Goal: Find specific page/section

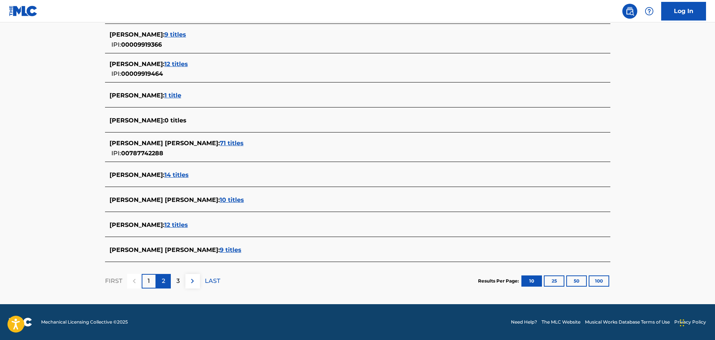
click at [165, 282] on p "2" at bounding box center [163, 281] width 3 height 9
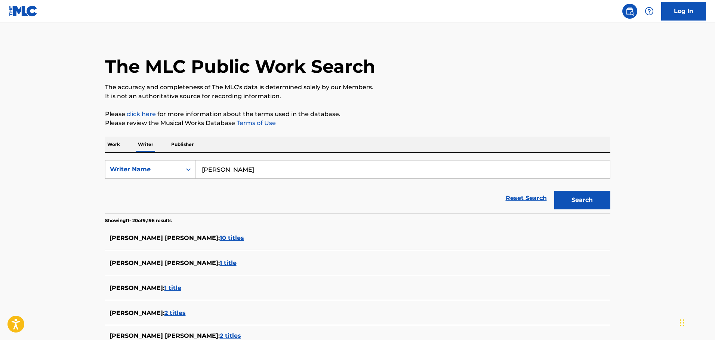
scroll to position [228, 0]
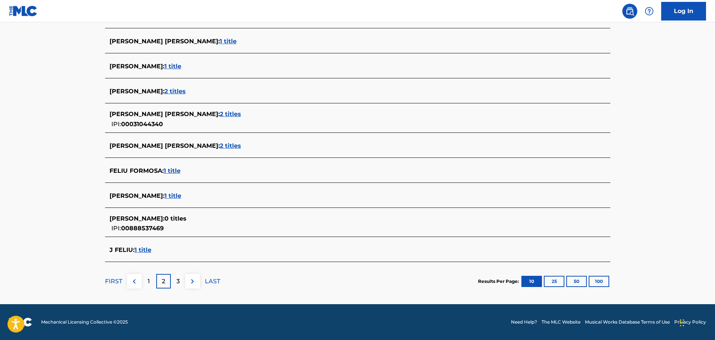
click at [147, 282] on div "1" at bounding box center [149, 281] width 15 height 15
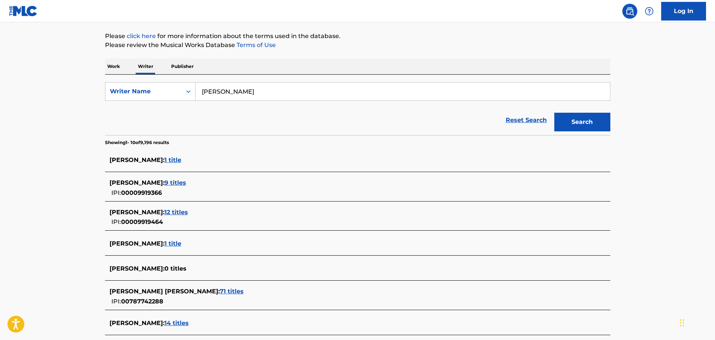
scroll to position [37, 0]
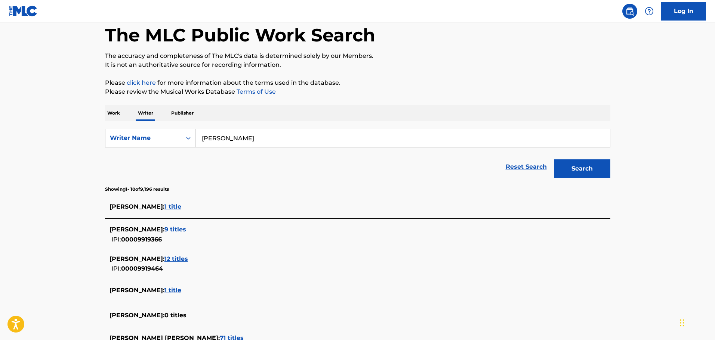
click at [112, 114] on p "Work" at bounding box center [113, 113] width 17 height 16
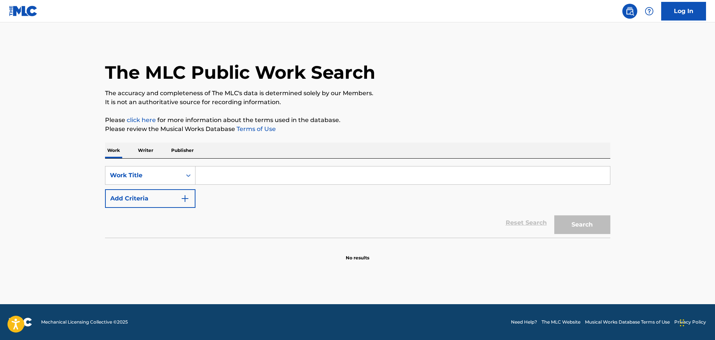
click at [213, 175] on input "Search Form" at bounding box center [402, 176] width 414 height 18
type input "bate"
click at [593, 226] on button "Search" at bounding box center [582, 225] width 56 height 19
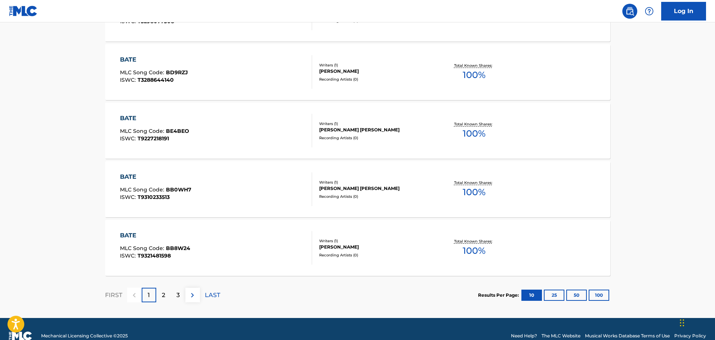
scroll to position [574, 0]
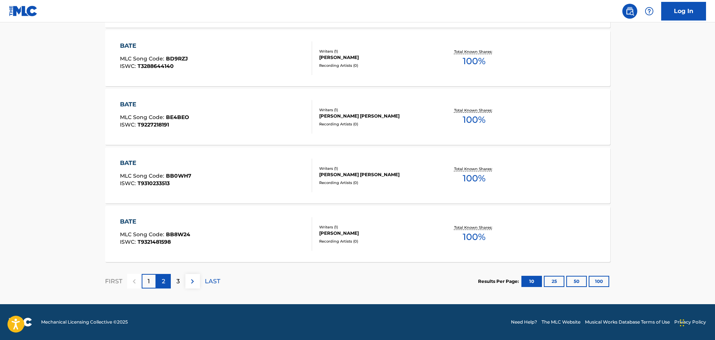
click at [165, 282] on div "2" at bounding box center [163, 281] width 15 height 15
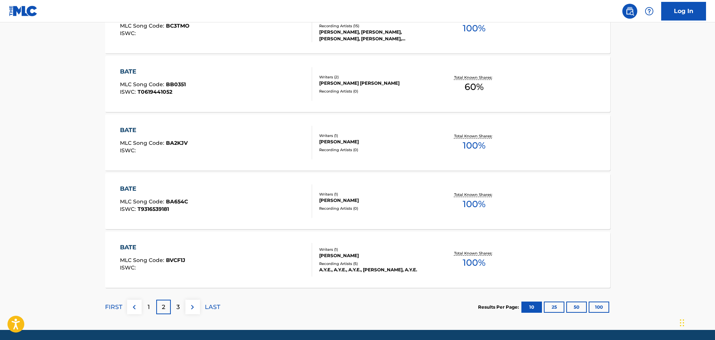
scroll to position [560, 0]
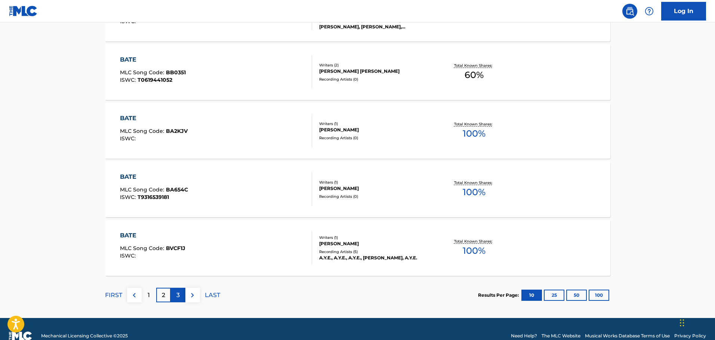
click at [179, 295] on p "3" at bounding box center [177, 295] width 3 height 9
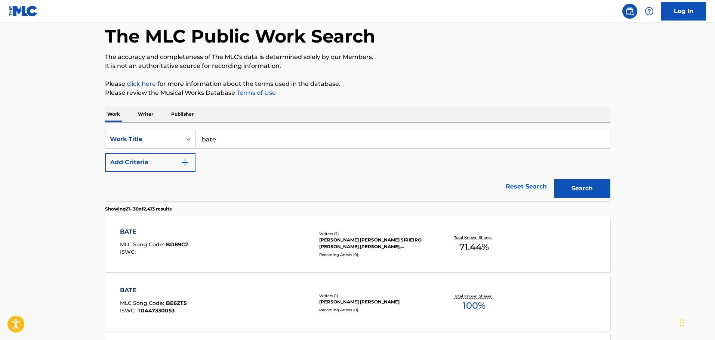
scroll to position [0, 0]
